Goal: Information Seeking & Learning: Learn about a topic

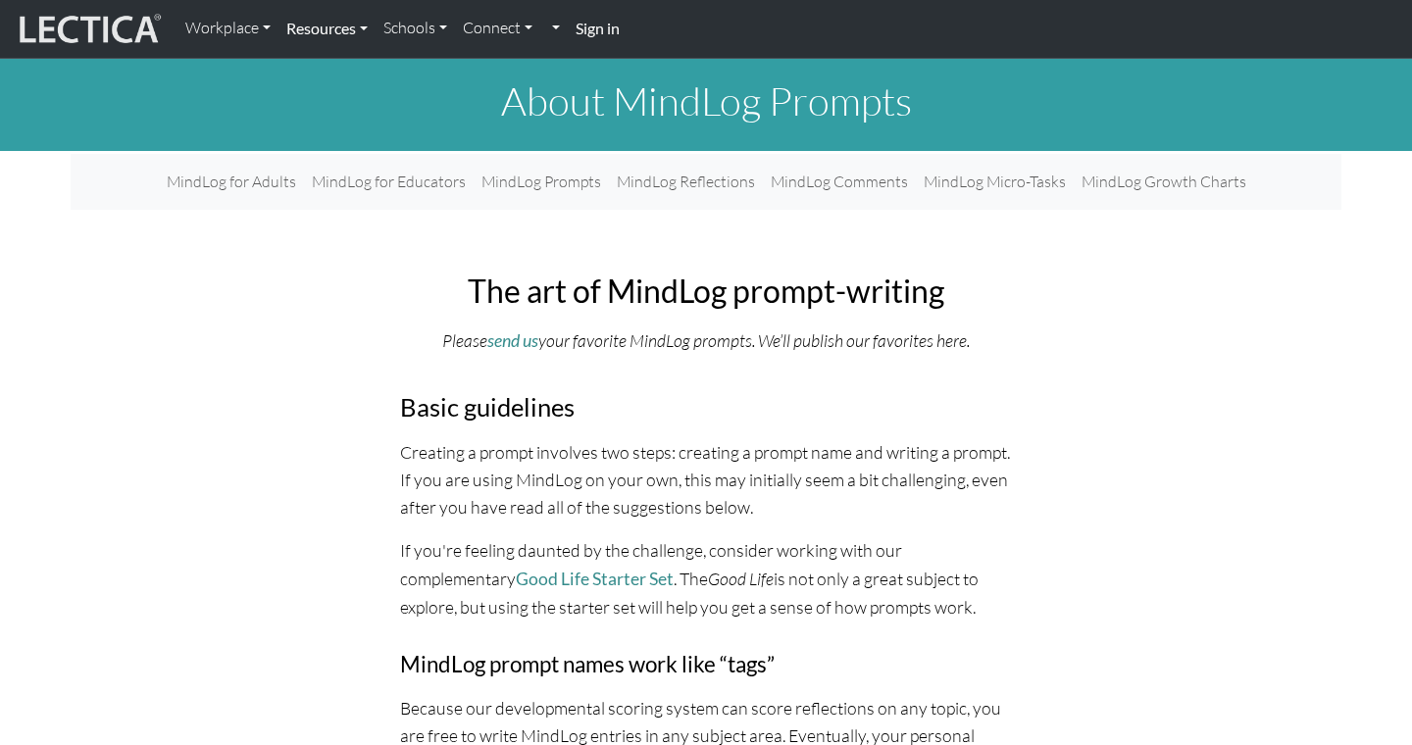
click at [293, 35] on link "Resources" at bounding box center [326, 28] width 97 height 41
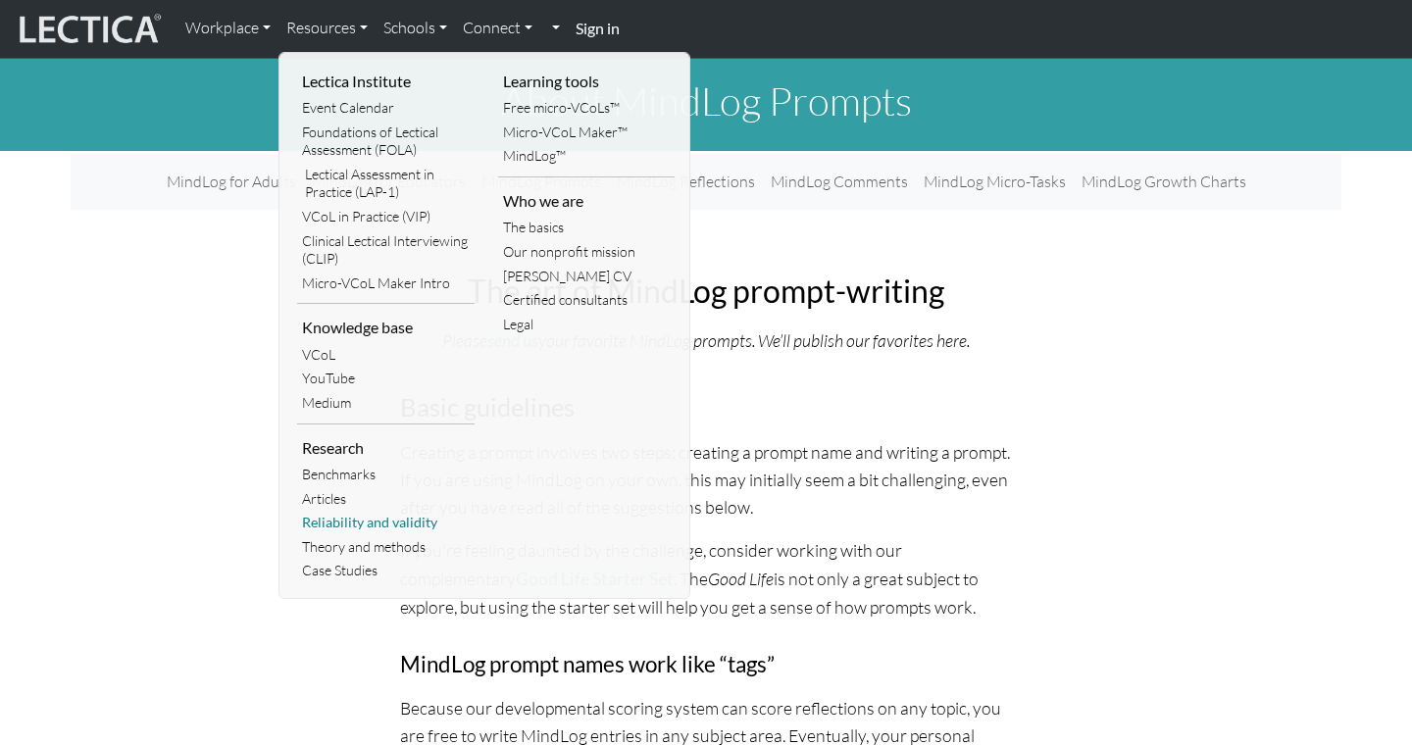
click at [347, 517] on link "Reliability and validity" at bounding box center [385, 523] width 177 height 25
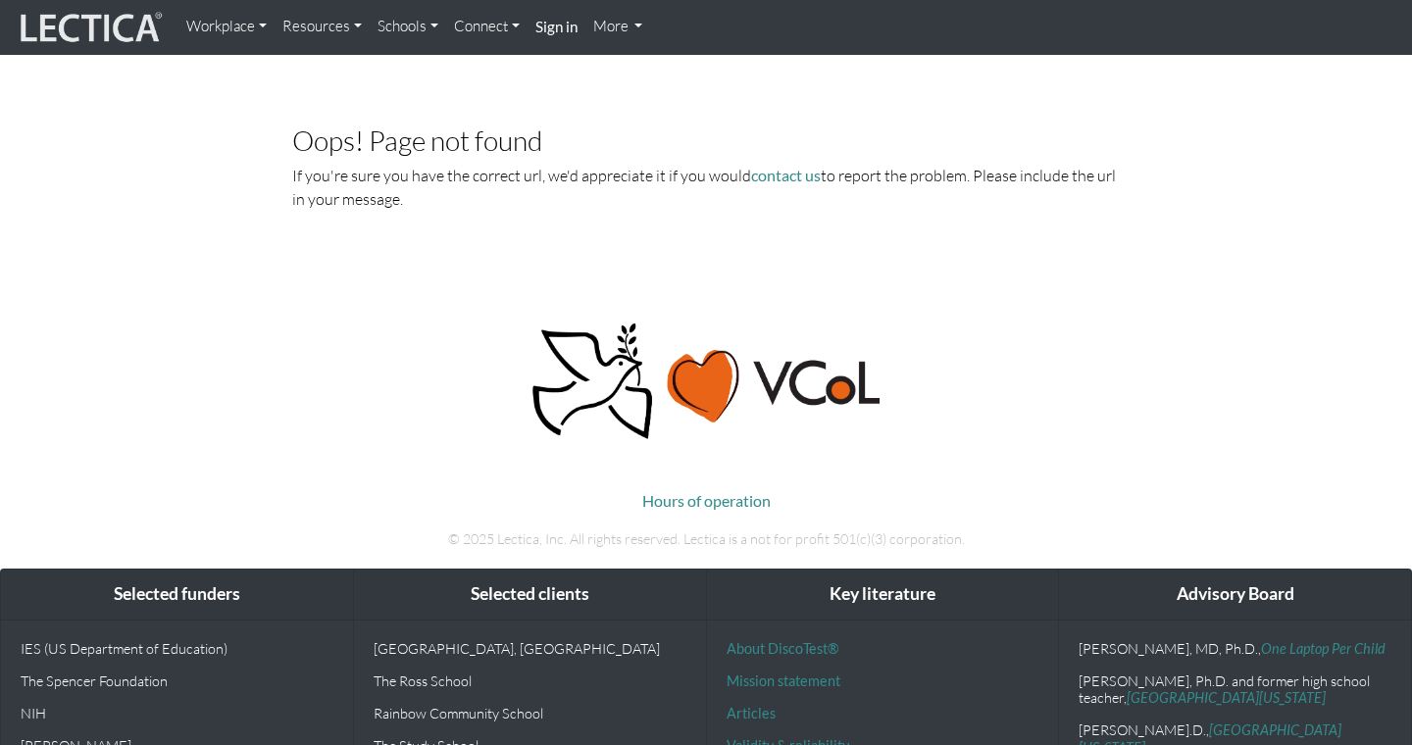
click at [334, 26] on link "Resources" at bounding box center [322, 27] width 95 height 38
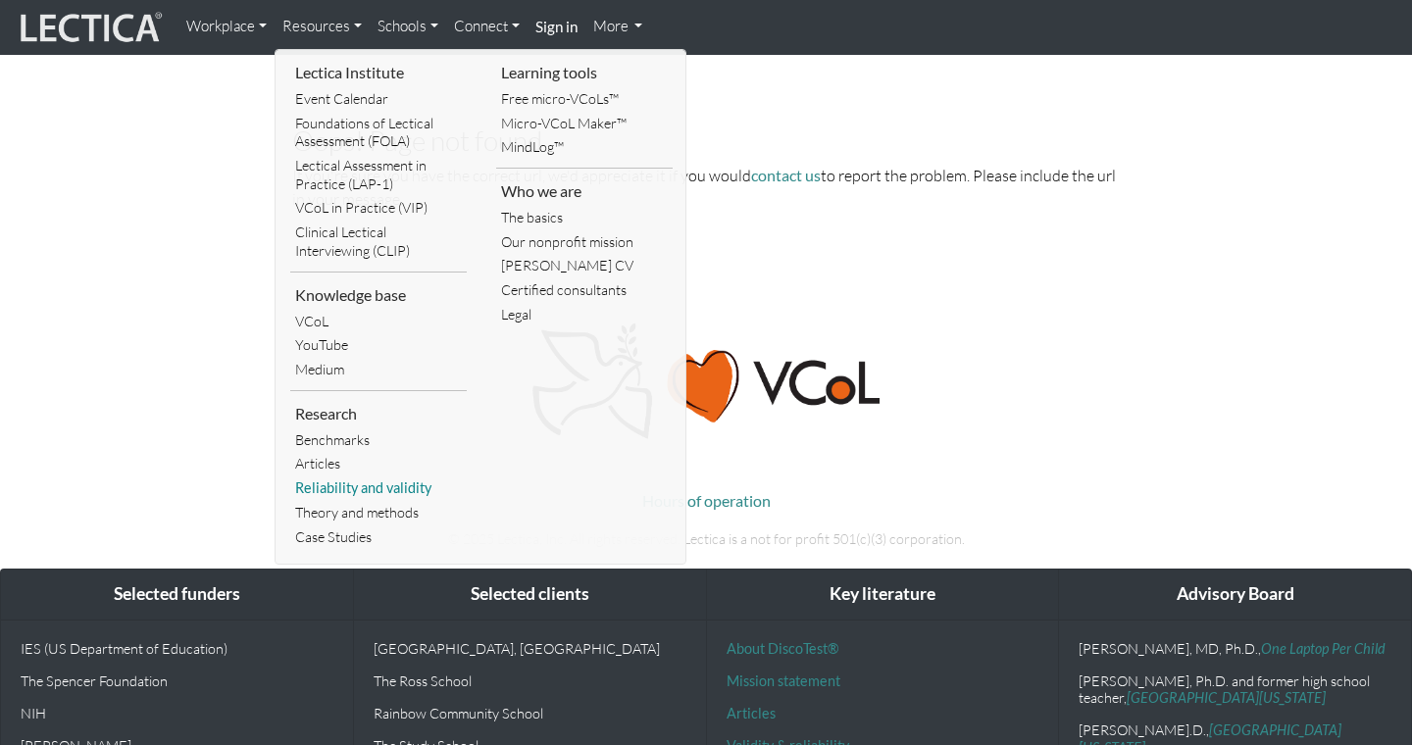
click at [388, 491] on link "Reliability and validity" at bounding box center [378, 489] width 176 height 25
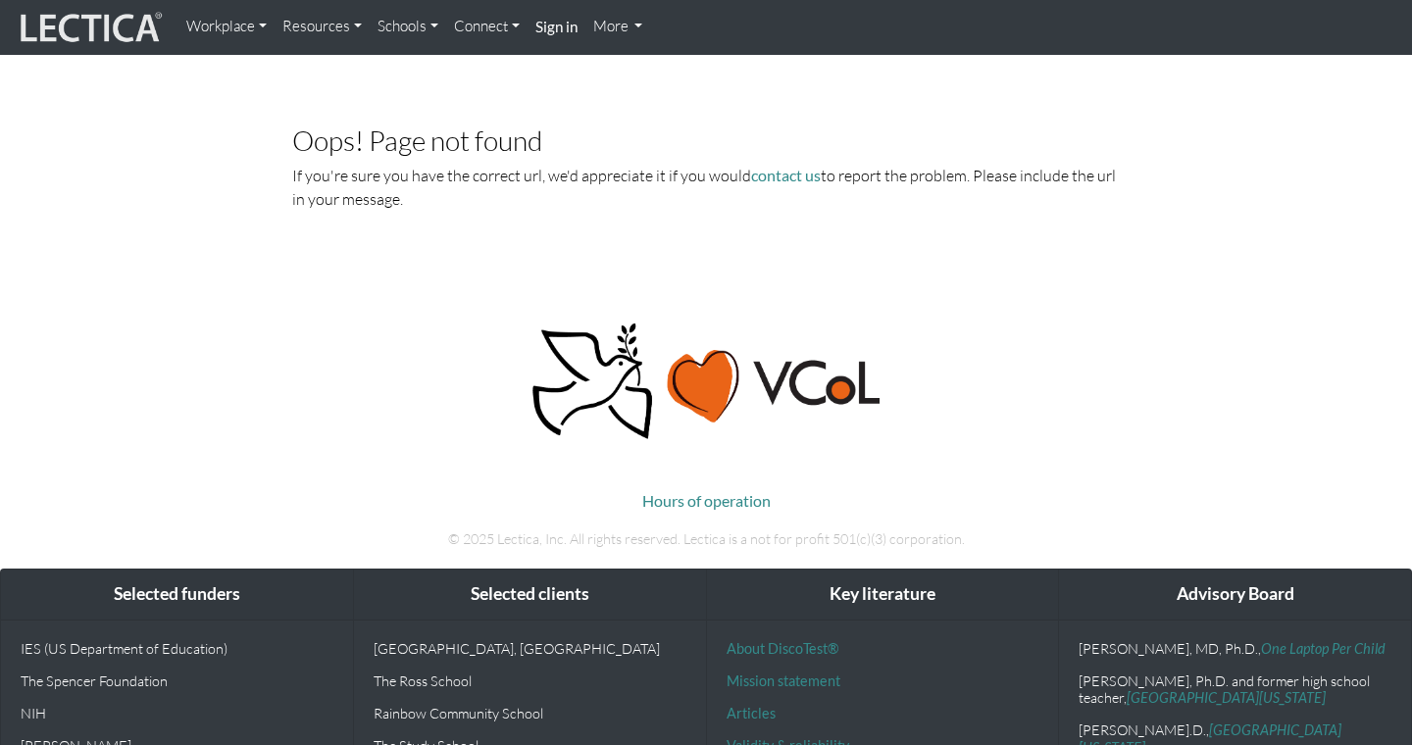
click at [349, 24] on link "Resources" at bounding box center [322, 27] width 95 height 38
